Goal: Task Accomplishment & Management: Use online tool/utility

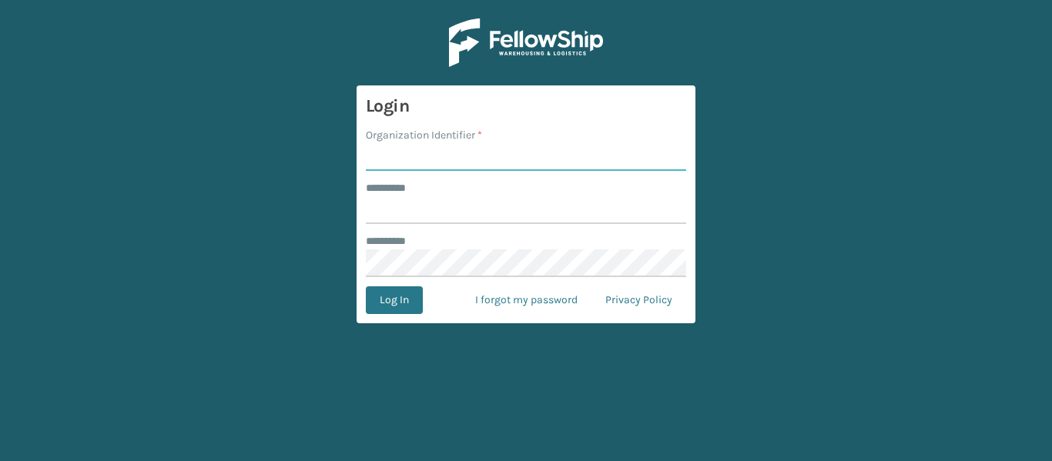
click at [384, 157] on input "Organization Identifier *" at bounding box center [526, 157] width 320 height 28
type input "[PERSON_NAME]"
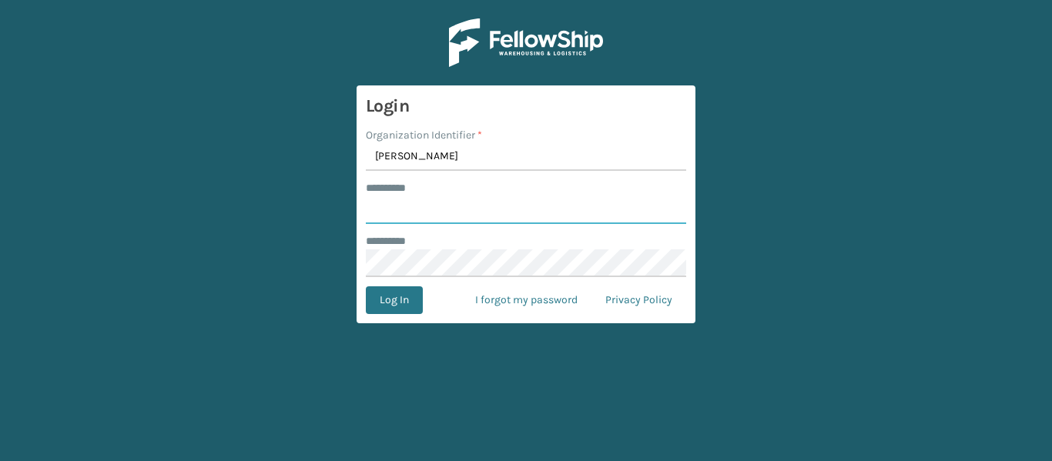
click at [442, 209] on input "******** *" at bounding box center [526, 210] width 320 height 28
type input "******"
click at [394, 307] on button "Log In" at bounding box center [394, 300] width 57 height 28
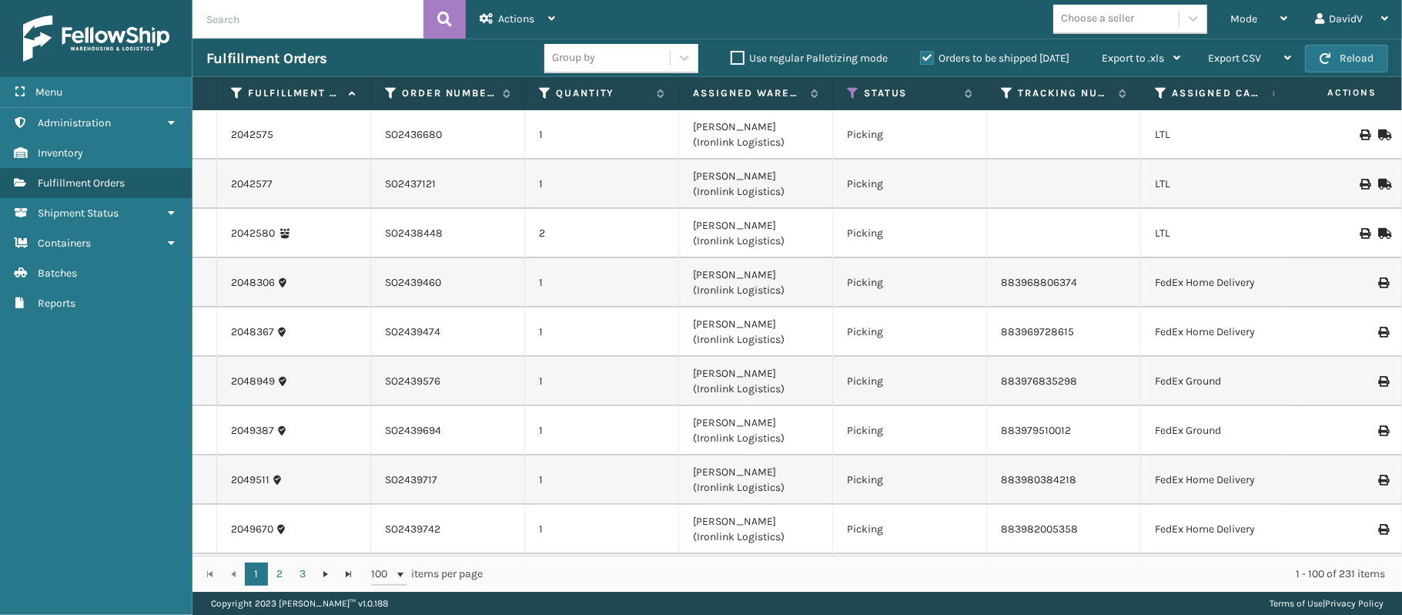
drag, startPoint x: 910, startPoint y: 1, endPoint x: 903, endPoint y: 570, distance: 569.2
click at [903, 461] on div "1 - 100 of 231 items" at bounding box center [945, 573] width 880 height 15
click at [1051, 22] on icon at bounding box center [1284, 18] width 7 height 11
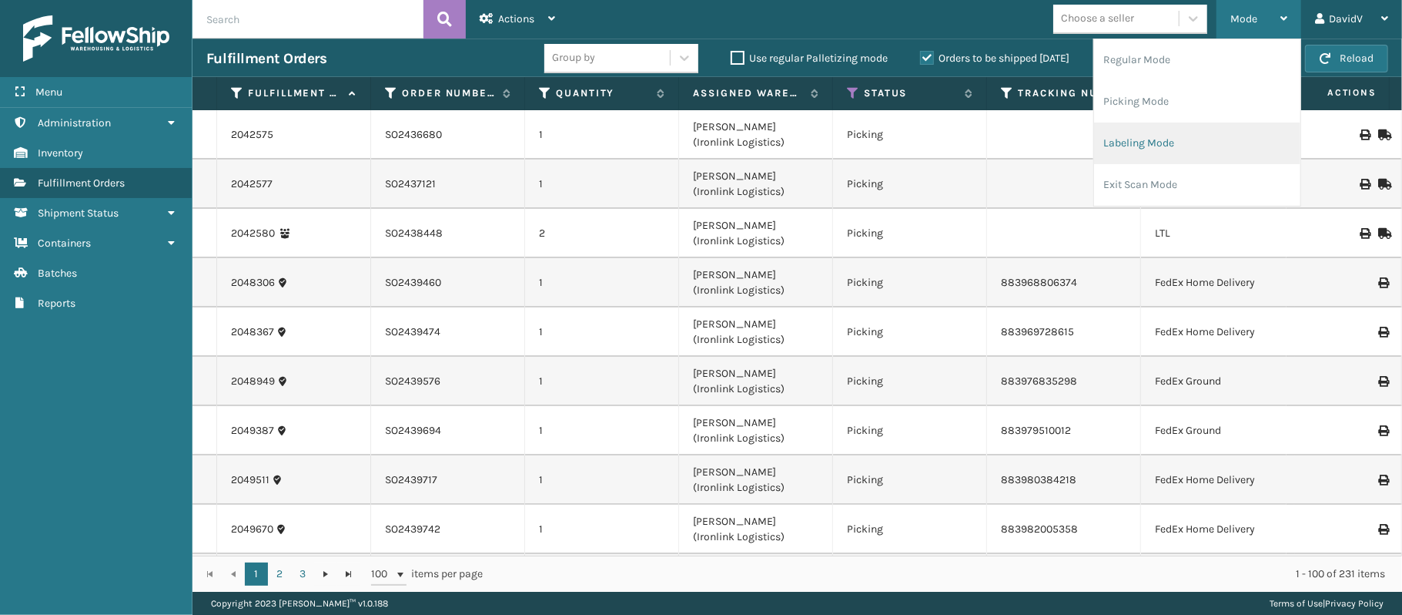
click at [1051, 142] on li "Labeling Mode" at bounding box center [1197, 143] width 206 height 42
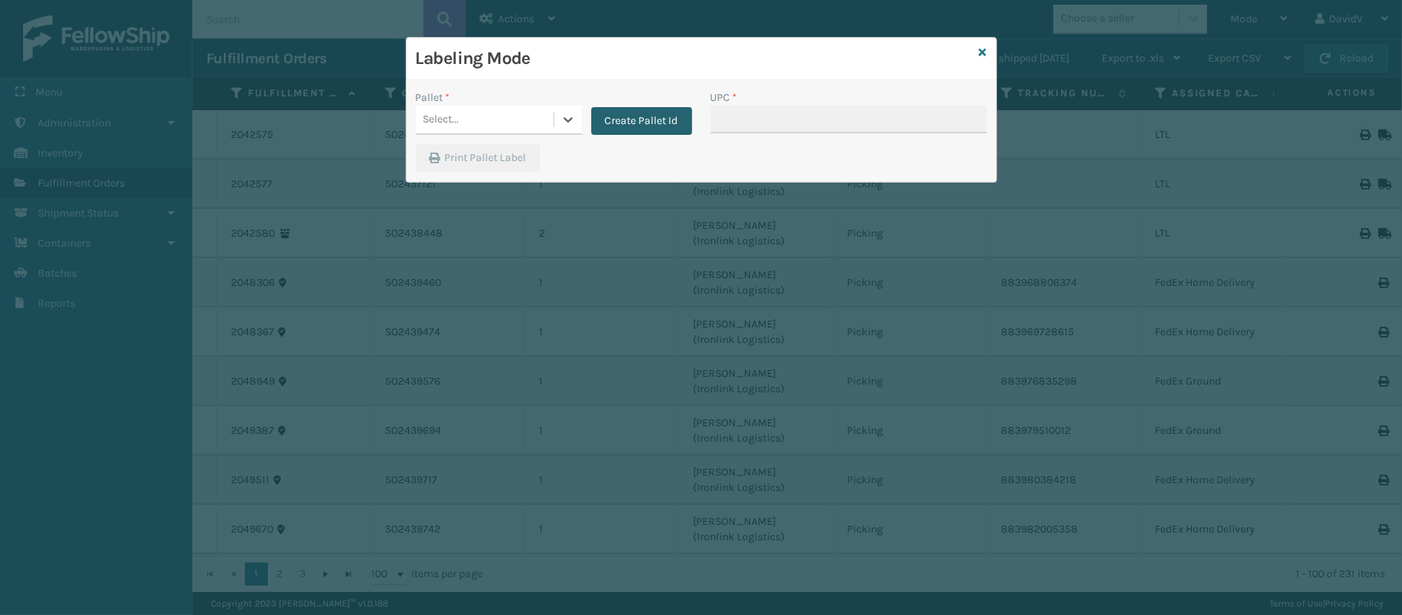
click at [619, 129] on button "Create Pallet Id" at bounding box center [641, 121] width 101 height 28
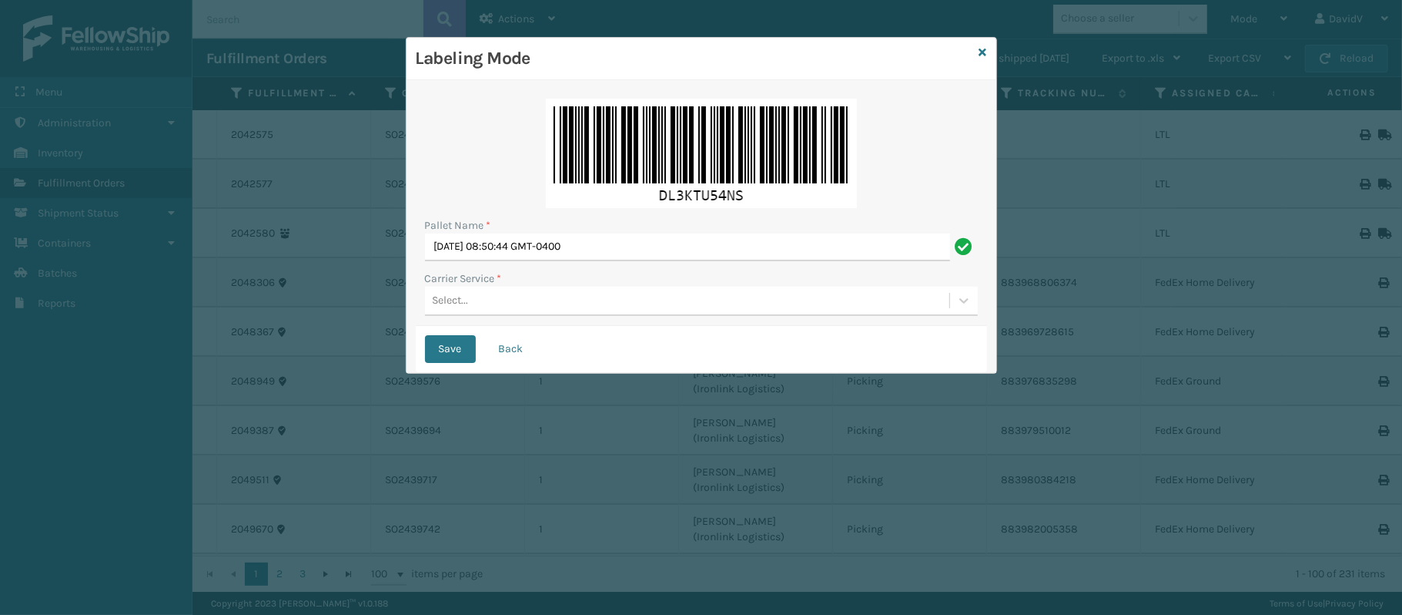
click at [491, 300] on div "Select..." at bounding box center [687, 300] width 524 height 25
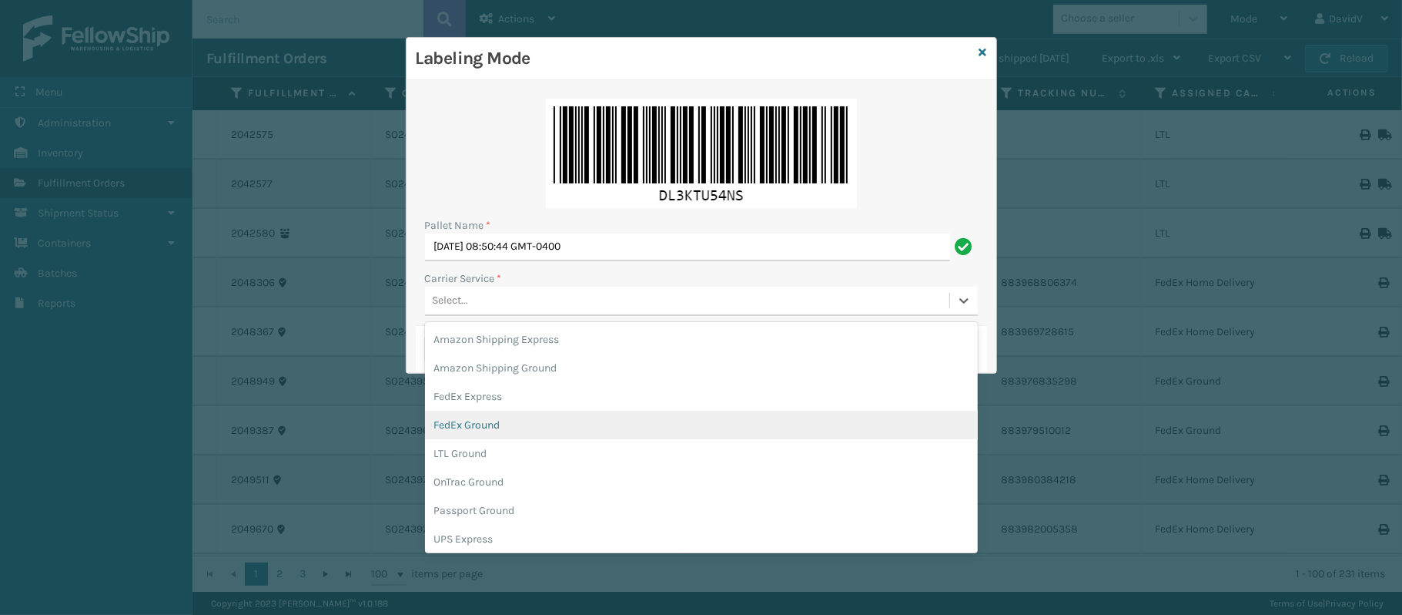
click at [498, 423] on div "FedEx Ground" at bounding box center [701, 424] width 553 height 28
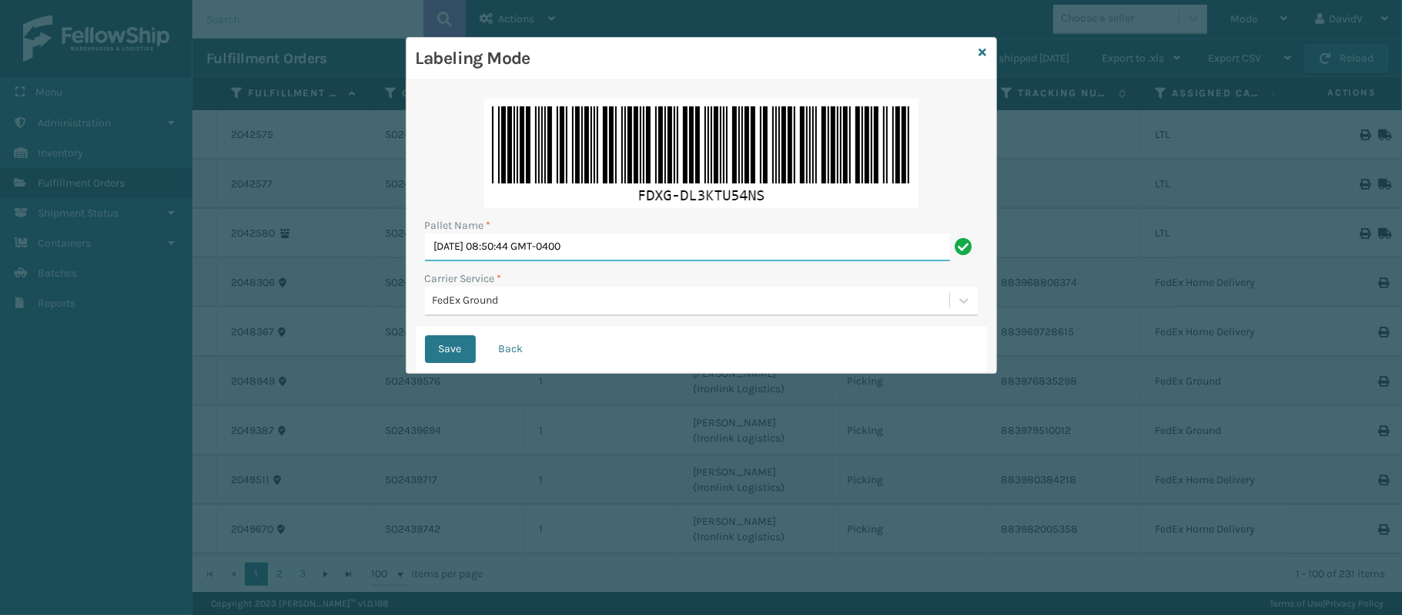
click at [628, 248] on input "[DATE] 08:50:44 GMT-0400" at bounding box center [687, 247] width 525 height 28
click at [462, 346] on button "Save" at bounding box center [450, 349] width 51 height 28
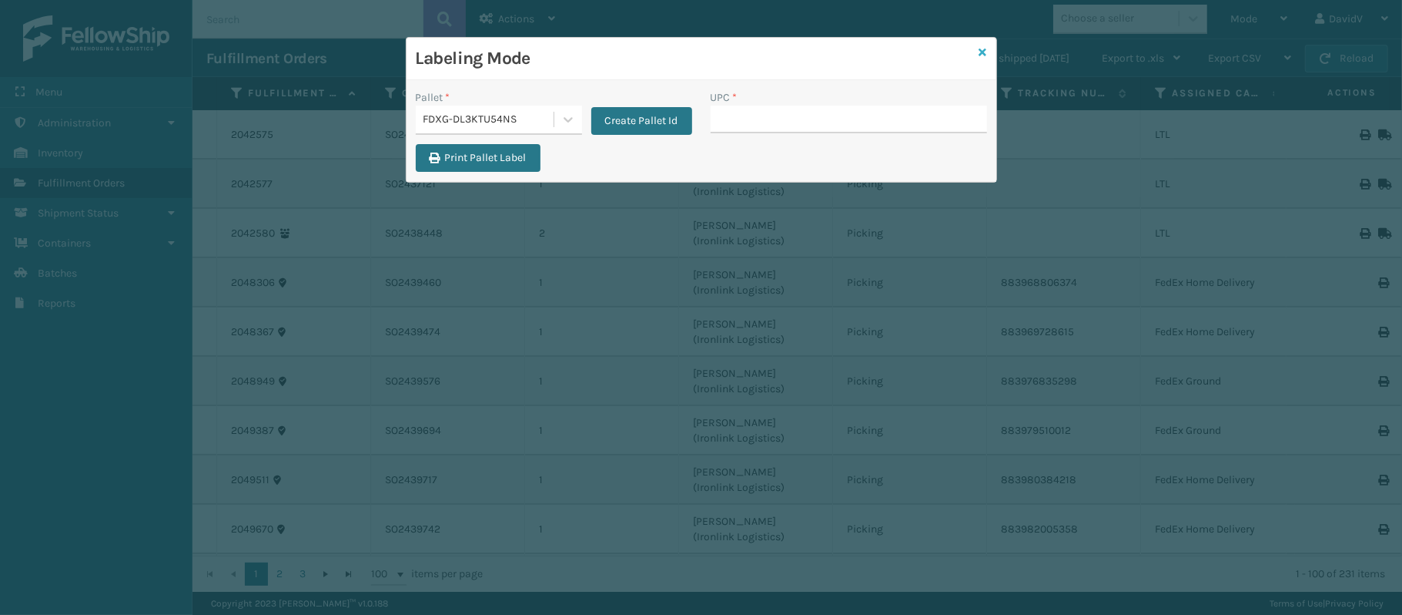
click at [980, 50] on icon at bounding box center [984, 52] width 8 height 11
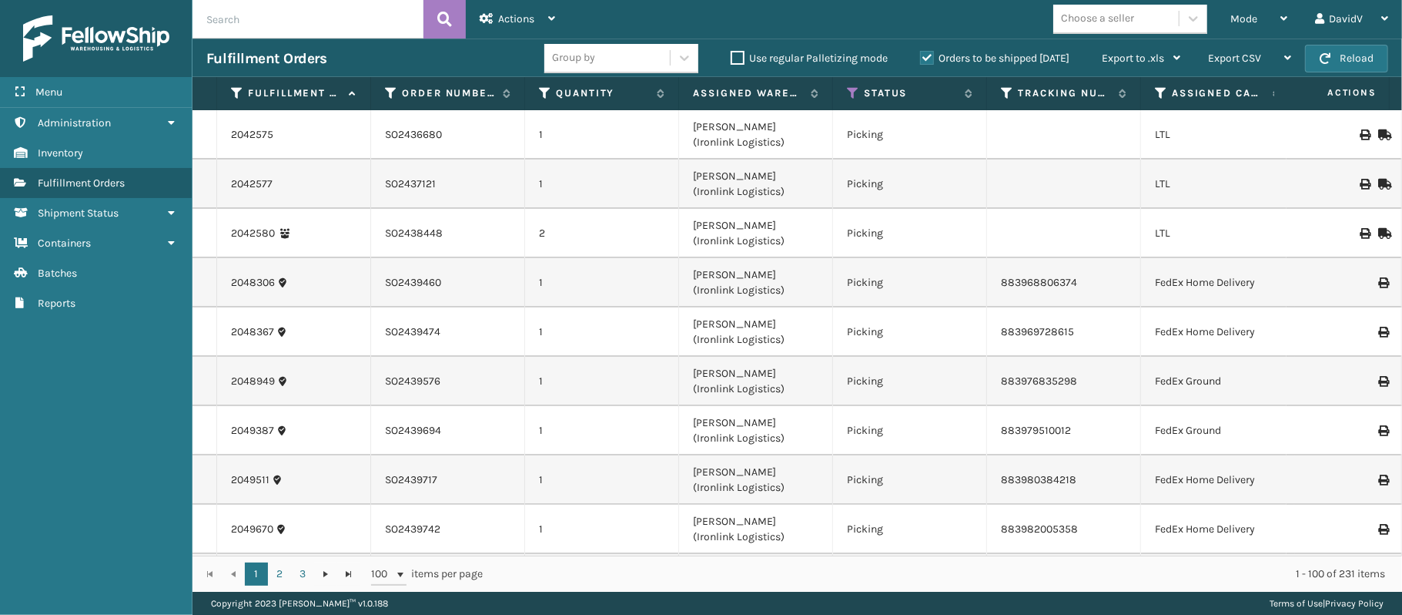
click at [1051, 288] on td at bounding box center [1345, 282] width 116 height 49
click at [1051, 285] on icon at bounding box center [1383, 282] width 9 height 11
